Goal: Task Accomplishment & Management: Use online tool/utility

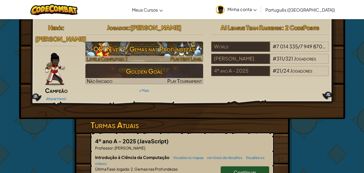
click at [139, 48] on h3 "CS1 Nível 2: Gemas nas Profundezas" at bounding box center [144, 49] width 118 height 12
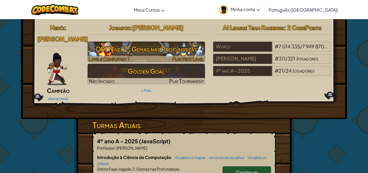
select select "pt-BR"
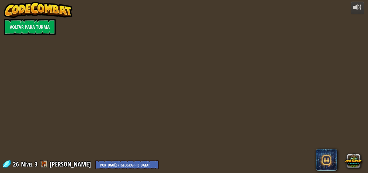
select select "pt-BR"
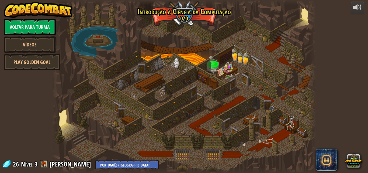
select select "pt-BR"
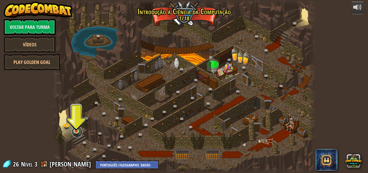
click at [74, 132] on link at bounding box center [77, 131] width 11 height 11
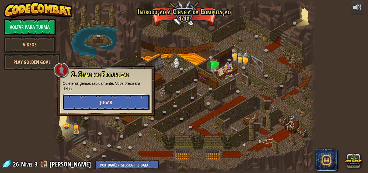
click at [99, 99] on button "Jogar" at bounding box center [106, 102] width 87 height 16
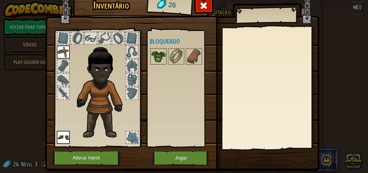
click at [157, 59] on img at bounding box center [158, 56] width 15 height 15
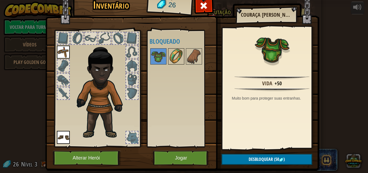
click at [170, 50] on img at bounding box center [176, 56] width 15 height 15
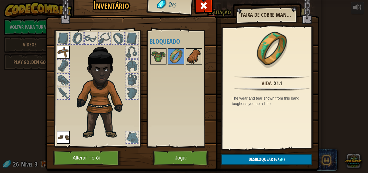
click at [187, 58] on img at bounding box center [193, 56] width 15 height 15
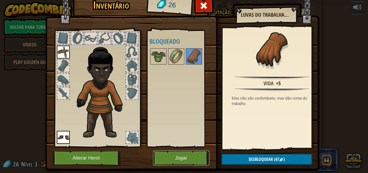
click at [193, 157] on button "Jogar" at bounding box center [181, 157] width 56 height 15
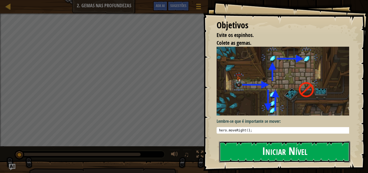
click at [235, 142] on button "Iniciar Nível" at bounding box center [284, 151] width 131 height 21
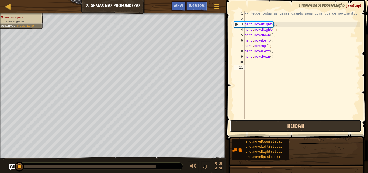
click at [252, 124] on button "Rodar" at bounding box center [295, 126] width 131 height 12
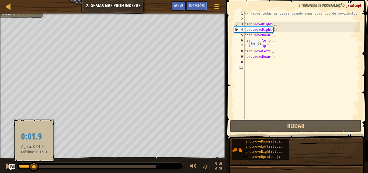
drag, startPoint x: 155, startPoint y: 165, endPoint x: 26, endPoint y: 162, distance: 128.8
click at [29, 162] on div at bounding box center [34, 167] width 10 height 10
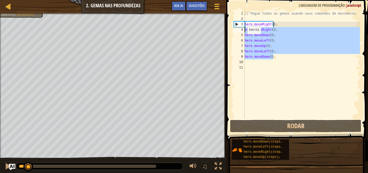
drag, startPoint x: 286, startPoint y: 57, endPoint x: 235, endPoint y: 29, distance: 58.1
click at [235, 29] on div "1 2 3 4 5 6 7 8 9 10 11 // Pegue todas as gemas usando seus comandos de movimen…" at bounding box center [296, 65] width 127 height 108
type textarea "hero.moveRight(); hero.moveDown();"
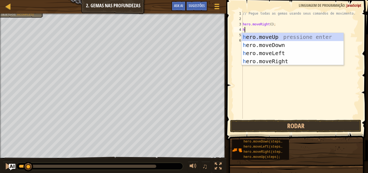
scroll to position [2, 0]
type textarea "he"
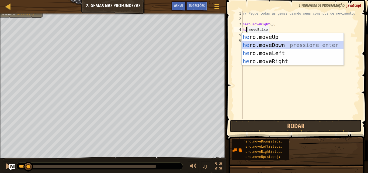
click at [270, 45] on div "he ro.moveUp pressione enter he ro.moveDown pressione enter he ro.moveLeft pres…" at bounding box center [293, 57] width 102 height 48
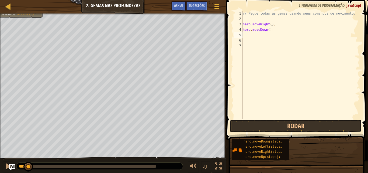
type textarea "h"
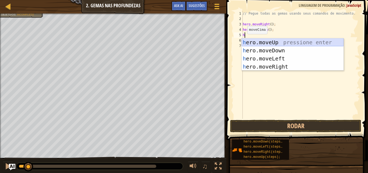
click at [265, 41] on div "h ero.moveUp pressione enter h ero.moveDown pressione enter h ero.moveLeft pres…" at bounding box center [293, 62] width 102 height 48
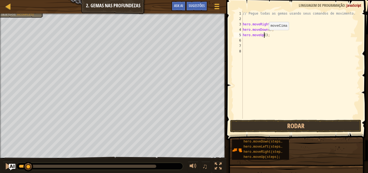
click at [264, 35] on div "// Pegue todas as gemas usando seus comandos de movimento. hero . moveRight ( )…" at bounding box center [301, 70] width 118 height 119
type textarea "hero.moveUp(2);"
click at [271, 40] on div "// Pegue todas as gemas usando seus comandos de movimento. hero . moveRight ( )…" at bounding box center [301, 70] width 118 height 119
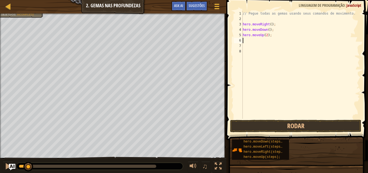
type textarea "h"
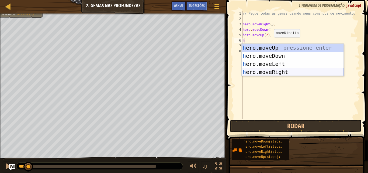
click at [281, 70] on div "h ero.moveUp pressione enter h ero.moveDown pressione enter h ero.moveLeft pres…" at bounding box center [293, 68] width 102 height 48
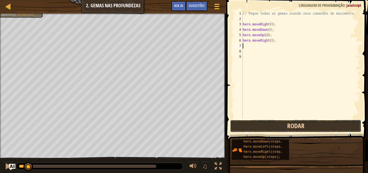
click at [313, 127] on button "Rodar" at bounding box center [295, 126] width 131 height 12
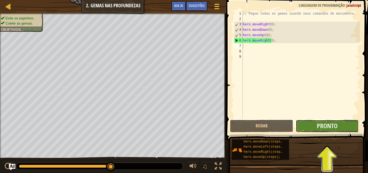
click at [314, 123] on button "Pronto" at bounding box center [327, 126] width 63 height 12
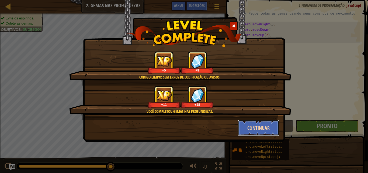
click at [256, 129] on button "Continuar" at bounding box center [259, 128] width 42 height 16
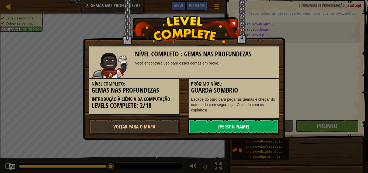
click at [258, 127] on link "[PERSON_NAME]" at bounding box center [233, 126] width 91 height 16
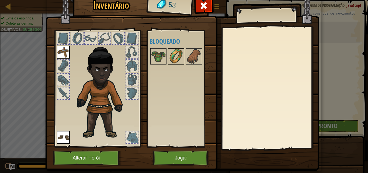
click at [178, 62] on img at bounding box center [176, 56] width 15 height 15
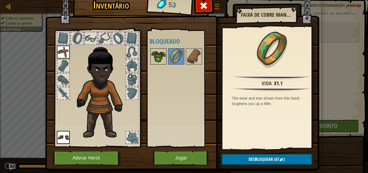
click at [160, 53] on img at bounding box center [158, 56] width 15 height 15
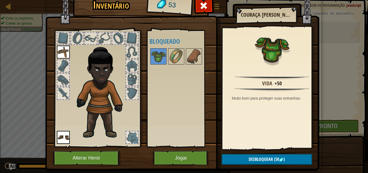
click at [238, 152] on img at bounding box center [182, 73] width 274 height 196
click at [233, 157] on button "Desbloquear (50 )" at bounding box center [266, 159] width 91 height 11
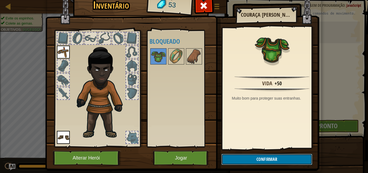
click at [221, 157] on button "Confirmar" at bounding box center [266, 159] width 91 height 11
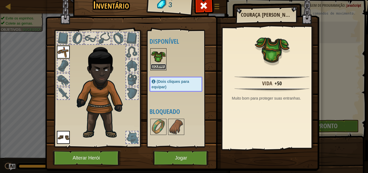
click at [154, 65] on button "Equipar" at bounding box center [158, 67] width 15 height 6
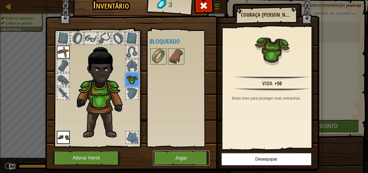
click at [186, 155] on button "Jogar" at bounding box center [181, 157] width 56 height 15
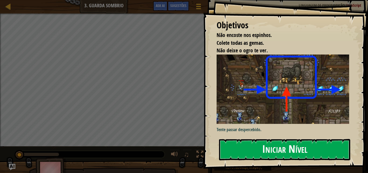
click at [236, 144] on button "Iniciar Nível" at bounding box center [284, 149] width 131 height 21
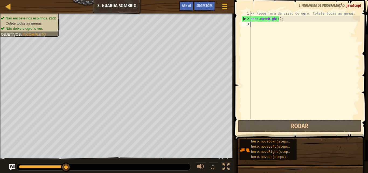
click at [254, 25] on div "// Fique fora da visão do ogro. Colete todas as gemas. hero . moveRight ( ) ;" at bounding box center [304, 70] width 110 height 119
type textarea "h"
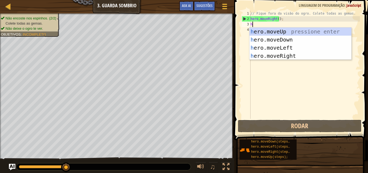
scroll to position [2, 0]
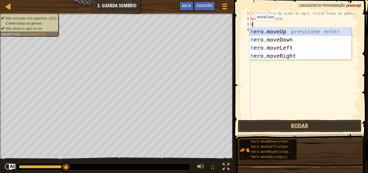
click at [262, 30] on div "h ero.moveUp pressione enter h ero.moveDown pressione enter h ero.moveLeft pres…" at bounding box center [300, 51] width 102 height 48
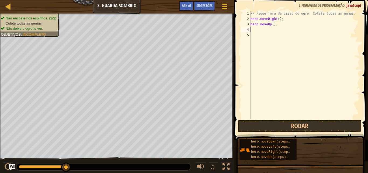
click at [257, 29] on div "// Fique fora da visão do ogro. Colete todas as gemas. hero . moveRight ( ) ; h…" at bounding box center [304, 70] width 110 height 119
type textarea "h"
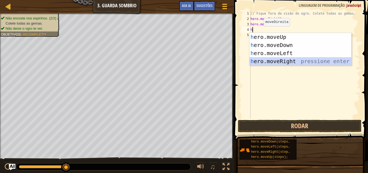
click at [253, 61] on div "h ero.moveUp pressione enter h ero.moveDown pressione enter h ero.moveLeft pres…" at bounding box center [300, 57] width 102 height 48
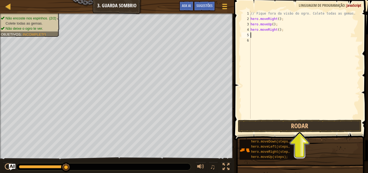
click at [253, 37] on div "// Fique fora da visão do ogro. Colete todas as gemas. hero . moveRight ( ) ; h…" at bounding box center [304, 70] width 110 height 119
type textarea "h"
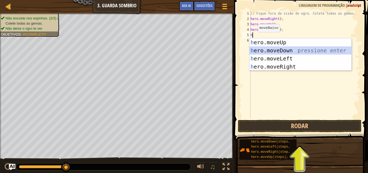
click at [254, 50] on div "h ero.moveUp pressione enter h ero.moveDown pressione enter h ero.moveLeft pres…" at bounding box center [300, 62] width 102 height 48
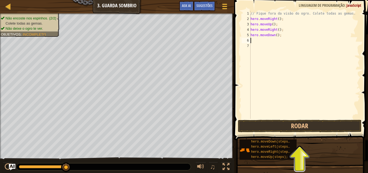
click at [252, 41] on div "// Fique fora da visão do ogro. Colete todas as gemas. hero . moveRight ( ) ; h…" at bounding box center [304, 70] width 110 height 119
type textarea "h"
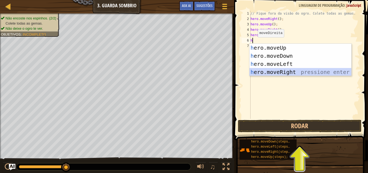
click at [256, 72] on div "h ero.moveUp pressione enter h ero.moveDown pressione enter h ero.moveLeft pres…" at bounding box center [300, 68] width 102 height 48
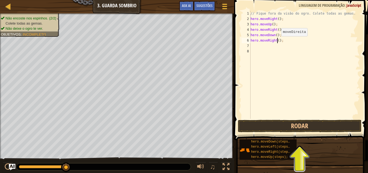
click at [277, 41] on div "// Fique fora da visão do ogro. Colete todas as gemas. hero . moveRight ( ) ; h…" at bounding box center [304, 70] width 110 height 119
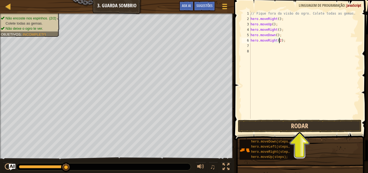
type textarea "hero.moveRight(2);"
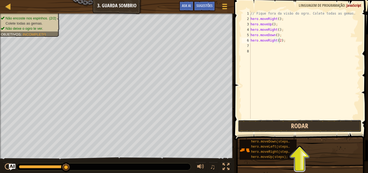
click at [278, 126] on button "Rodar" at bounding box center [300, 126] width 124 height 12
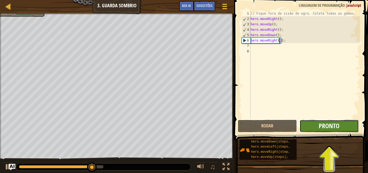
click at [319, 125] on span "Pronto" at bounding box center [329, 125] width 21 height 9
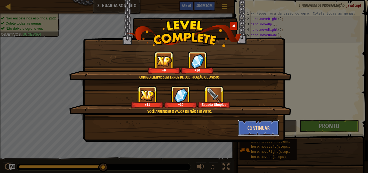
click at [253, 125] on button "Continuar" at bounding box center [259, 128] width 42 height 16
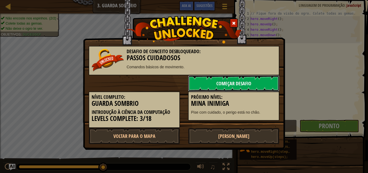
click at [261, 84] on link "Começar Desafio" at bounding box center [233, 83] width 91 height 16
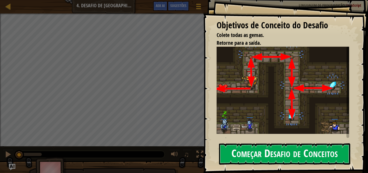
click at [251, 145] on button "Começar Desafio de Conceitos" at bounding box center [284, 153] width 131 height 21
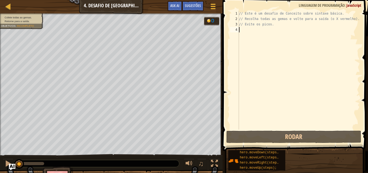
click at [241, 29] on div "// Este é um desafio de Conceito sobre sintaxe básica. // Recolha todas as gema…" at bounding box center [299, 75] width 122 height 129
type textarea "h"
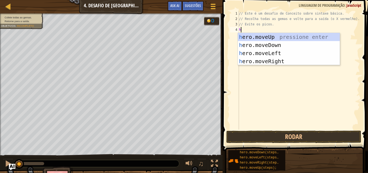
scroll to position [2, 0]
click at [251, 35] on div "h ero.moveUp pressione enter h ero.moveDown pressione enter h ero.moveLeft pres…" at bounding box center [289, 57] width 102 height 48
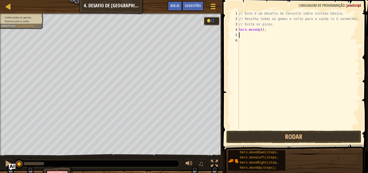
click at [246, 35] on div "// Este é um desafio de Conceito sobre sintaxe básica. // Recolha todas as gema…" at bounding box center [299, 75] width 122 height 129
type textarea "h"
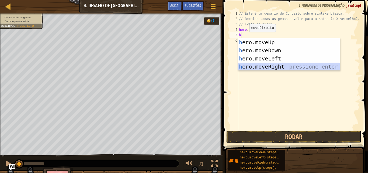
click at [244, 66] on div "h ero.moveUp pressione enter h ero.moveDown pressione enter h ero.moveLeft pres…" at bounding box center [289, 62] width 102 height 48
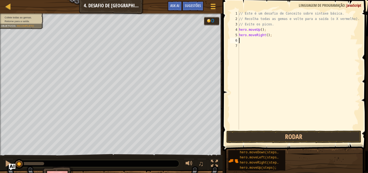
click at [242, 41] on div "// Este é um desafio de Conceito sobre sintaxe básica. // Recolha todas as gema…" at bounding box center [299, 75] width 122 height 129
type textarea "h"
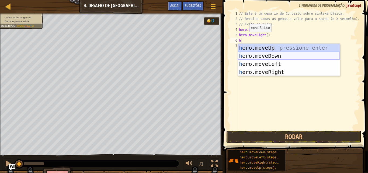
click at [240, 57] on div "h ero.moveUp pressione enter h ero.moveDown pressione enter h ero.moveLeft pres…" at bounding box center [289, 68] width 102 height 48
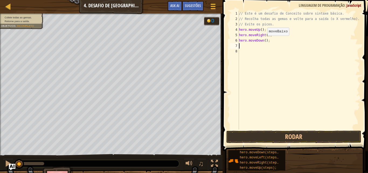
click at [263, 41] on div "// Este é um desafio de Conceito sobre sintaxe básica. // Recolha todas as gema…" at bounding box center [299, 75] width 122 height 129
click at [264, 41] on div "// Este é um desafio de Conceito sobre sintaxe básica. // Recolha todas as gema…" at bounding box center [299, 75] width 122 height 129
type textarea "hero.moveDown(3);"
click at [242, 45] on div "// Este é um desafio de Conceito sobre sintaxe básica. // Recolha todas as gema…" at bounding box center [299, 75] width 122 height 129
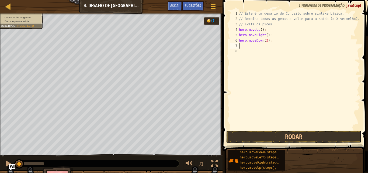
scroll to position [2, 0]
type textarea "h"
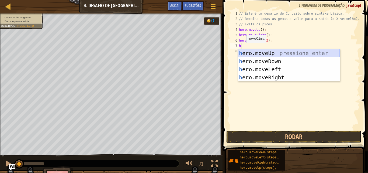
click at [243, 51] on div "h ero.moveUp pressione enter h ero.moveDown pressione enter h ero.moveLeft pres…" at bounding box center [289, 73] width 102 height 48
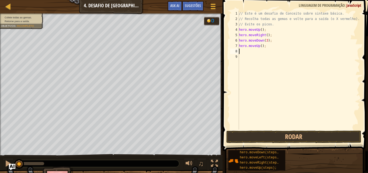
click at [241, 51] on div "// Este é um desafio de Conceito sobre sintaxe básica. // Recolha todas as gema…" at bounding box center [299, 75] width 122 height 129
type textarea "h"
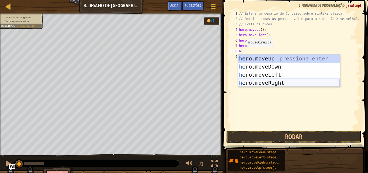
click at [272, 79] on div "h ero.moveUp pressione enter h ero.moveDown pressione enter h ero.moveLeft pres…" at bounding box center [289, 78] width 102 height 48
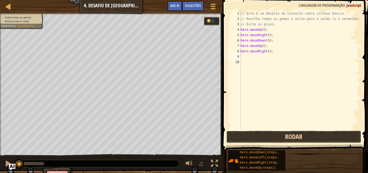
click at [273, 133] on button "Rodar" at bounding box center [293, 136] width 135 height 12
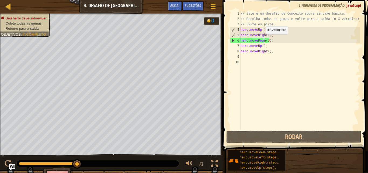
click at [263, 40] on div "// Este é um desafio de Conceito sobre sintaxe básica. // Recolha todas as gema…" at bounding box center [299, 75] width 120 height 129
click at [267, 40] on div "// Este é um desafio de Conceito sobre sintaxe básica. // Recolha todas as gema…" at bounding box center [299, 75] width 120 height 129
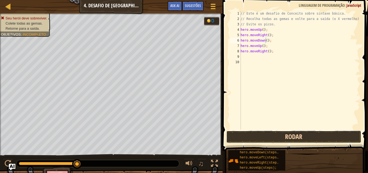
click at [235, 132] on button "Rodar" at bounding box center [293, 136] width 135 height 12
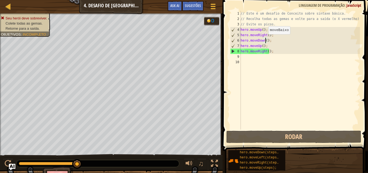
click at [265, 40] on div "// Este é um desafio de Conceito sobre sintaxe básica. // Recolha todas as gema…" at bounding box center [299, 75] width 120 height 129
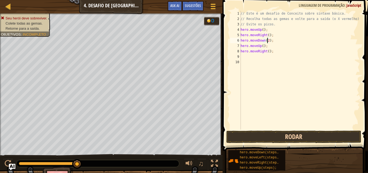
type textarea "hero.moveDown(2);"
click at [276, 136] on button "Rodar" at bounding box center [293, 136] width 135 height 12
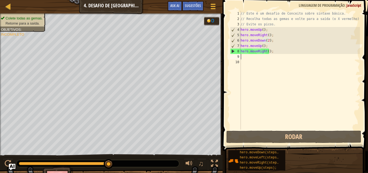
click at [243, 57] on div "// Este é um desafio de Conceito sobre sintaxe básica. // Recolha todas as gema…" at bounding box center [299, 75] width 120 height 129
type textarea "h"
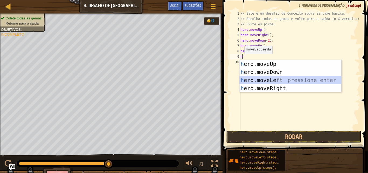
click at [242, 80] on div "h ero.moveUp pressione enter h ero.moveDown pressione enter h ero.moveLeft pres…" at bounding box center [290, 84] width 102 height 48
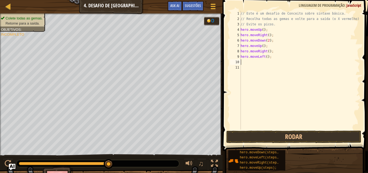
click at [242, 62] on div "// Este é um desafio de Conceito sobre sintaxe básica. // Recolha todas as gema…" at bounding box center [299, 75] width 120 height 129
type textarea "h"
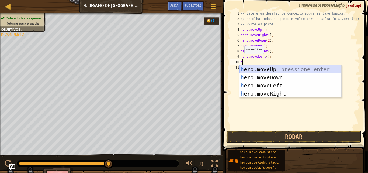
click at [253, 66] on div "h ero.moveUp pressione enter h ero.moveDown pressione enter h ero.moveLeft pres…" at bounding box center [290, 89] width 102 height 48
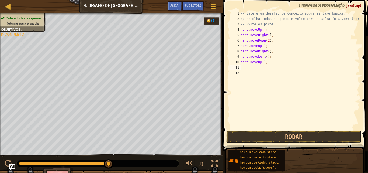
click at [242, 67] on div "// Este é um desafio de Conceito sobre sintaxe básica. // Recolha todas as gema…" at bounding box center [299, 75] width 120 height 129
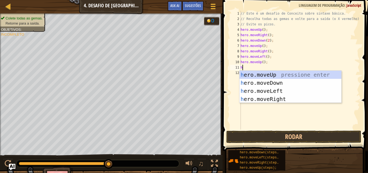
type textarea "h"
click at [245, 91] on div "h ero.moveUp pressione enter h ero.moveDown pressione enter h ero.moveLeft pres…" at bounding box center [290, 95] width 102 height 48
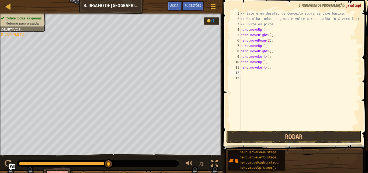
click at [244, 74] on div "// Este é um desafio de Conceito sobre sintaxe básica. // Recolha todas as gema…" at bounding box center [299, 75] width 120 height 129
type textarea "h"
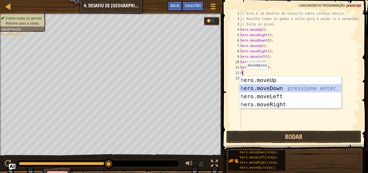
click at [249, 87] on div "h ero.moveUp pressione enter h ero.moveDown pressione enter h ero.moveLeft pres…" at bounding box center [290, 100] width 102 height 48
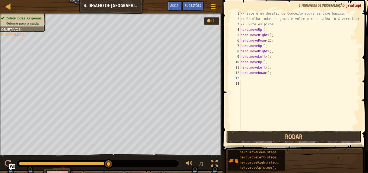
click at [244, 79] on div "// Este é um desafio de Conceito sobre sintaxe básica. // Recolha todas as gema…" at bounding box center [299, 75] width 120 height 129
type textarea "h"
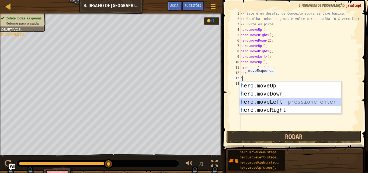
click at [250, 102] on div "h ero.moveUp pressione enter h ero.moveDown pressione enter h ero.moveLeft pres…" at bounding box center [290, 105] width 102 height 48
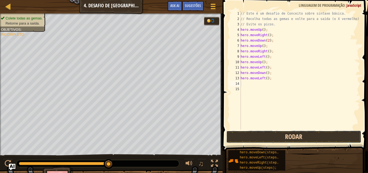
click at [259, 136] on button "Rodar" at bounding box center [293, 136] width 135 height 12
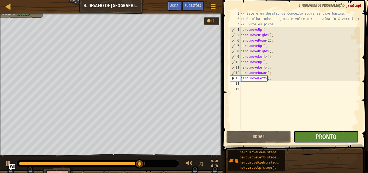
click at [312, 135] on button "Pronto" at bounding box center [326, 136] width 65 height 12
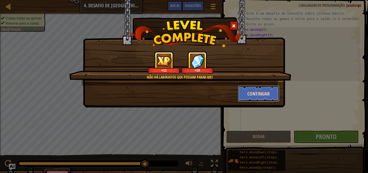
click at [259, 96] on button "Continuar" at bounding box center [259, 93] width 42 height 16
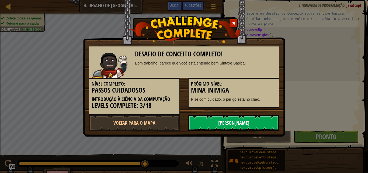
click at [248, 120] on link "[PERSON_NAME]" at bounding box center [233, 122] width 91 height 16
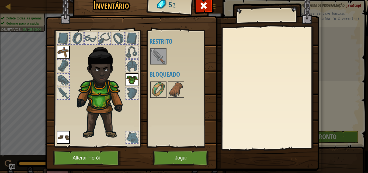
click at [158, 60] on img at bounding box center [158, 56] width 15 height 15
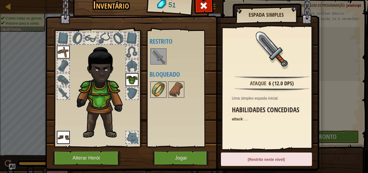
click at [158, 84] on img at bounding box center [158, 89] width 15 height 15
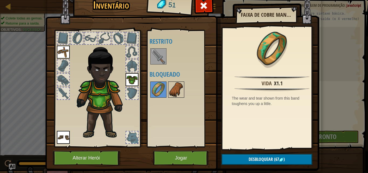
click at [173, 91] on img at bounding box center [176, 89] width 15 height 15
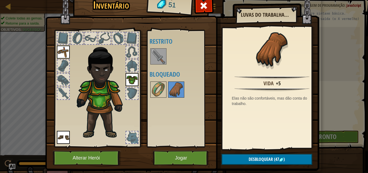
click at [235, 153] on img at bounding box center [182, 73] width 274 height 196
click at [238, 157] on button "Desbloquear (47 )" at bounding box center [266, 159] width 91 height 11
click at [232, 157] on button "Confirmar" at bounding box center [266, 159] width 91 height 11
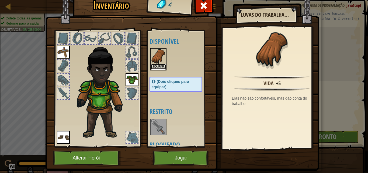
click at [160, 67] on button "Equipar" at bounding box center [158, 67] width 15 height 6
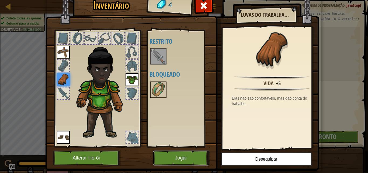
click at [193, 155] on button "Jogar" at bounding box center [181, 157] width 56 height 15
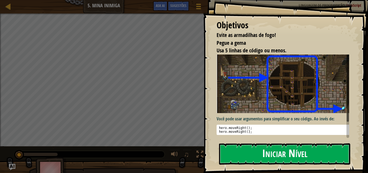
click at [258, 150] on button "Iniciar Nível" at bounding box center [284, 153] width 131 height 21
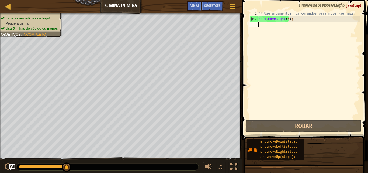
click at [262, 25] on div "// Use argumentos nos comandos para mover-se mais. hero . moveRight ( 3 ) ;" at bounding box center [308, 70] width 103 height 119
type textarea "h"
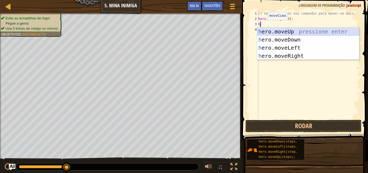
click at [269, 30] on div "h ero.moveUp pressione enter h ero.moveDown pressione enter h ero.moveLeft pres…" at bounding box center [308, 51] width 102 height 48
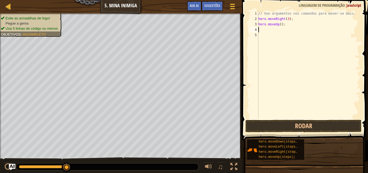
click at [262, 31] on div "// Use argumentos nos comandos para mover-se mais. hero . moveRight ( 3 ) ; her…" at bounding box center [308, 70] width 103 height 119
type textarea "h"
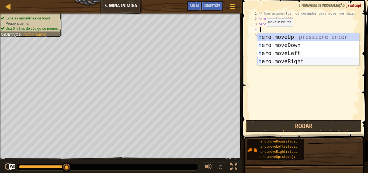
click at [265, 62] on div "h ero.moveUp pressione enter h ero.moveDown pressione enter h ero.moveLeft pres…" at bounding box center [308, 57] width 102 height 48
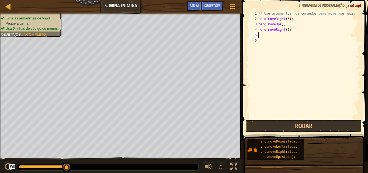
click at [260, 36] on div "// Use argumentos nos comandos para mover-se mais. hero . moveRight ( 3 ) ; her…" at bounding box center [308, 70] width 103 height 119
type textarea "h"
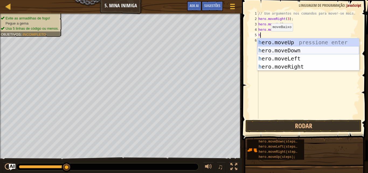
click at [265, 51] on div "h ero.moveUp pressione enter h ero.moveDown pressione enter h ero.moveLeft pres…" at bounding box center [308, 62] width 102 height 48
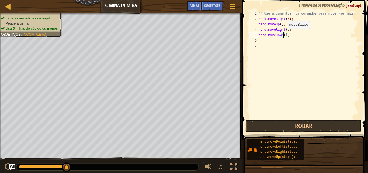
click at [283, 34] on div "// Use argumentos nos comandos para mover-se mais. hero . moveRight ( 3 ) ; her…" at bounding box center [308, 70] width 103 height 119
type textarea "hero.moveDown(3);"
click at [259, 41] on div "// Use argumentos nos comandos para mover-se mais. hero . moveRight ( 3 ) ; her…" at bounding box center [308, 70] width 103 height 119
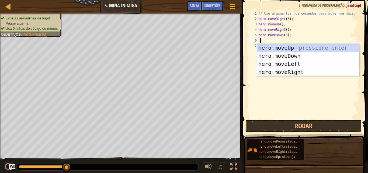
type textarea "h"
click at [262, 70] on div "h ero.moveUp pressione enter h ero.moveDown pressione enter h ero.moveLeft pres…" at bounding box center [308, 68] width 102 height 48
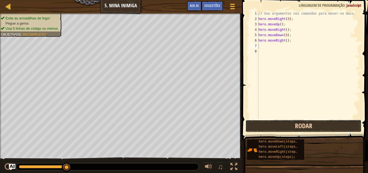
click at [264, 124] on button "Rodar" at bounding box center [303, 126] width 116 height 12
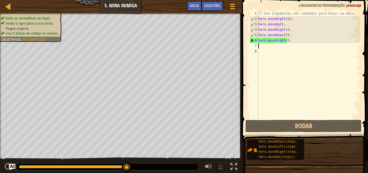
click at [261, 46] on div "// Use argumentos nos comandos para mover-se mais. hero . moveRight ( 3 ) ; her…" at bounding box center [308, 70] width 103 height 119
type textarea "h"
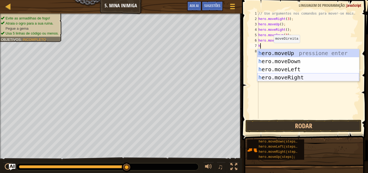
click at [275, 75] on div "h ero.moveUp pressione enter h ero.moveDown pressione enter h ero.moveLeft pres…" at bounding box center [308, 73] width 102 height 48
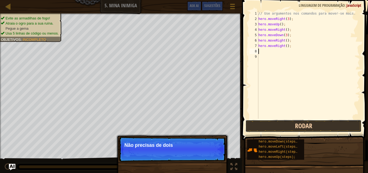
click at [293, 121] on button "Rodar" at bounding box center [303, 126] width 116 height 12
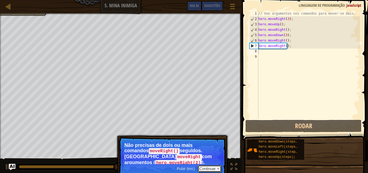
click at [215, 165] on button "Continuar" at bounding box center [210, 168] width 24 height 7
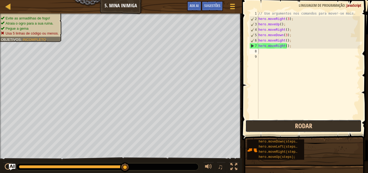
click at [260, 126] on button "Rodar" at bounding box center [303, 126] width 116 height 12
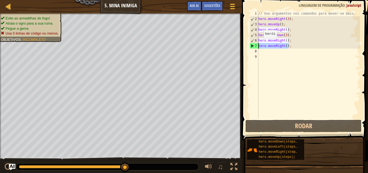
drag, startPoint x: 296, startPoint y: 48, endPoint x: 258, endPoint y: 43, distance: 38.8
click at [258, 43] on div "1 2 3 4 5 6 7 8 9 // Use argumentos nos comandos para mover-se mais. hero . mov…" at bounding box center [304, 65] width 112 height 108
type textarea "hero.moveRight();"
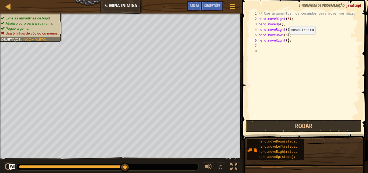
click at [285, 40] on div "// Use argumentos nos comandos para mover-se mais. hero . moveRight ( 3 ) ; her…" at bounding box center [308, 70] width 103 height 119
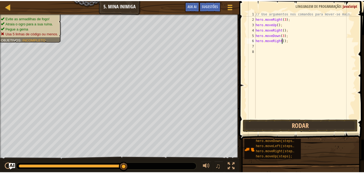
scroll to position [2, 2]
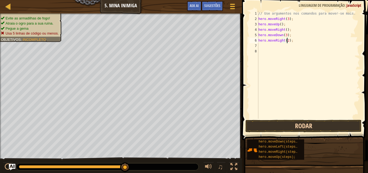
type textarea "hero.moveRight(2);"
click at [300, 127] on button "Rodar" at bounding box center [303, 126] width 116 height 12
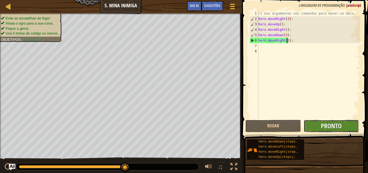
click at [319, 122] on button "Pronto" at bounding box center [331, 126] width 55 height 12
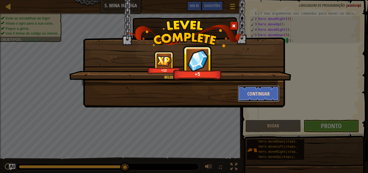
click at [259, 85] on button "Continuar" at bounding box center [259, 93] width 42 height 16
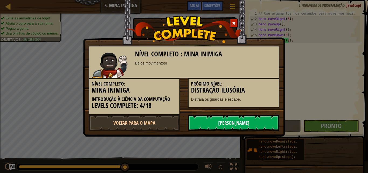
click at [250, 123] on link "[PERSON_NAME]" at bounding box center [233, 122] width 91 height 16
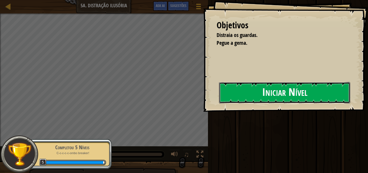
click at [266, 91] on button "Iniciar Nível" at bounding box center [284, 92] width 131 height 21
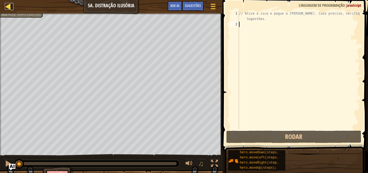
click at [6, 4] on div at bounding box center [8, 6] width 7 height 7
select select "pt-BR"
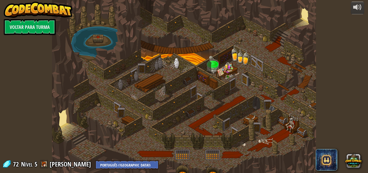
select select "pt-BR"
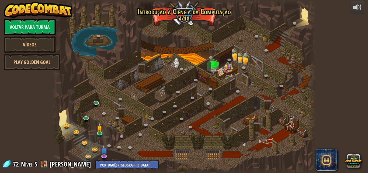
click at [37, 29] on link "Voltar para Turma" at bounding box center [30, 27] width 52 height 16
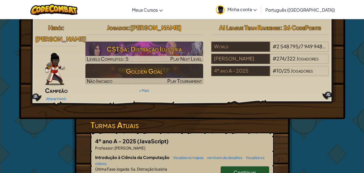
click at [257, 11] on span "Minha conta" at bounding box center [241, 9] width 29 height 6
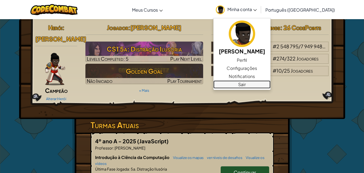
click at [270, 86] on link "Sair" at bounding box center [241, 84] width 57 height 8
